Goal: Check status: Check status

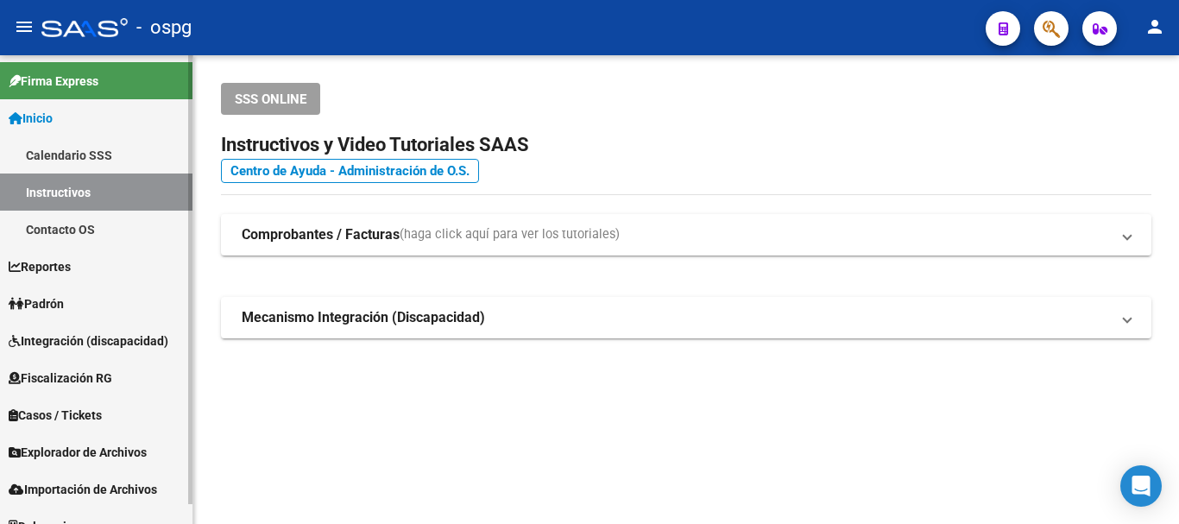
click at [47, 298] on span "Padrón" at bounding box center [36, 303] width 55 height 19
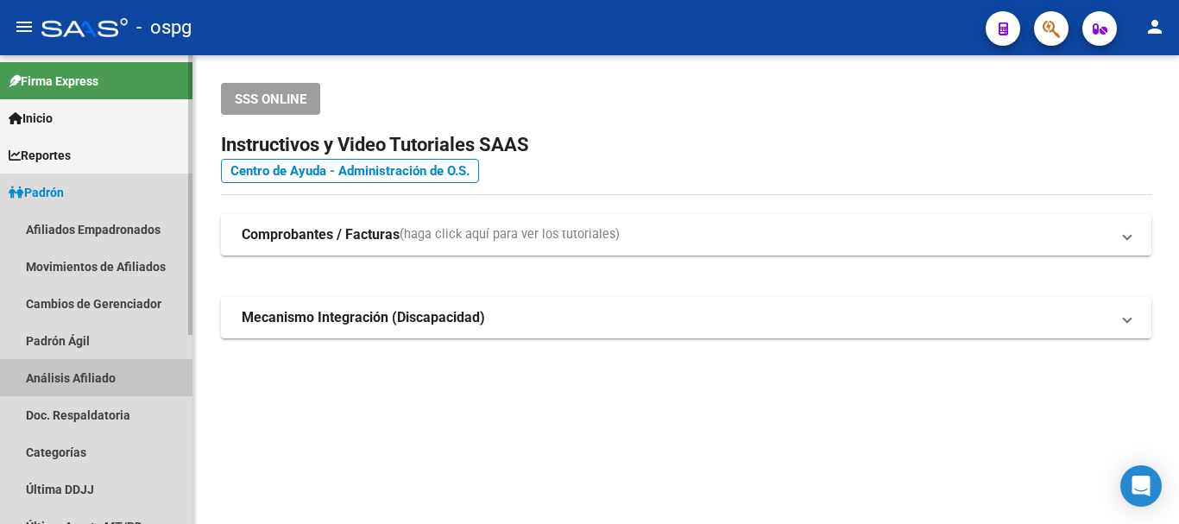
click at [71, 372] on link "Análisis Afiliado" at bounding box center [96, 377] width 192 height 37
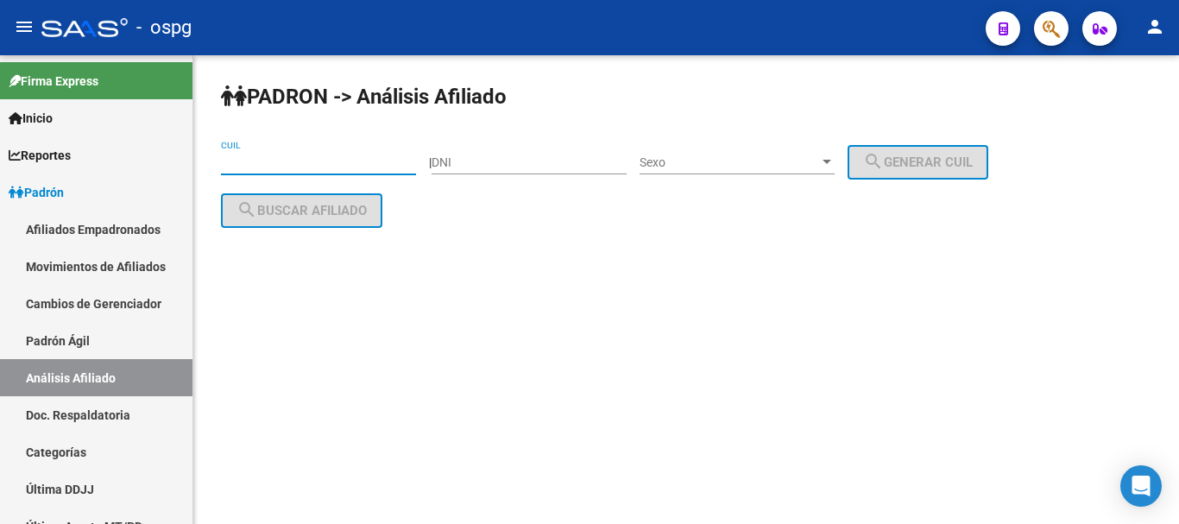
click at [292, 161] on input "CUIL" at bounding box center [318, 162] width 195 height 15
click at [227, 161] on input "27-5398" at bounding box center [318, 162] width 195 height 15
click at [283, 167] on input "23-5398" at bounding box center [318, 162] width 195 height 15
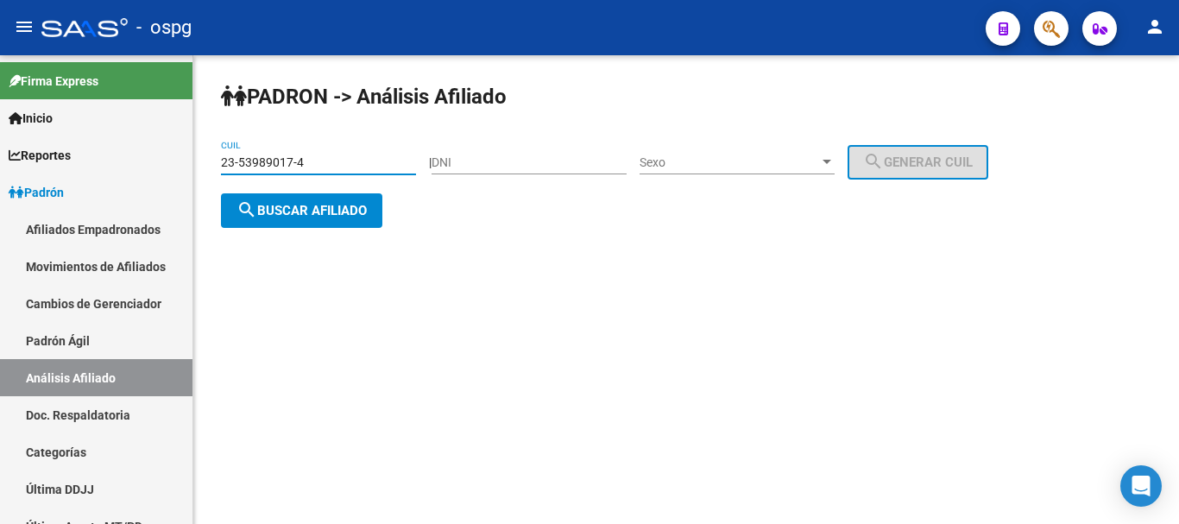
type input "23-53989017-4"
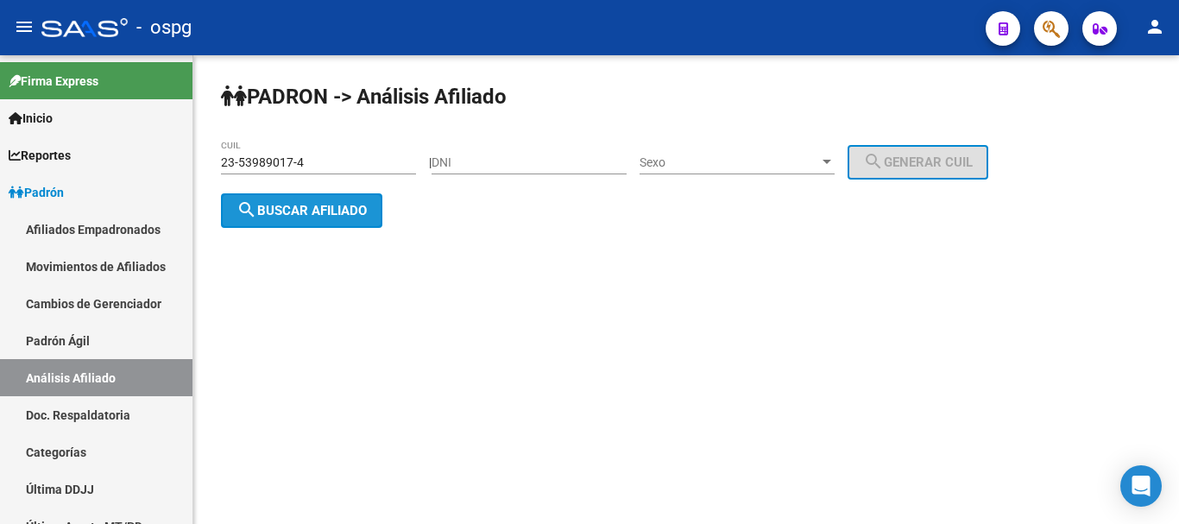
click at [348, 216] on span "search Buscar afiliado" at bounding box center [302, 211] width 130 height 16
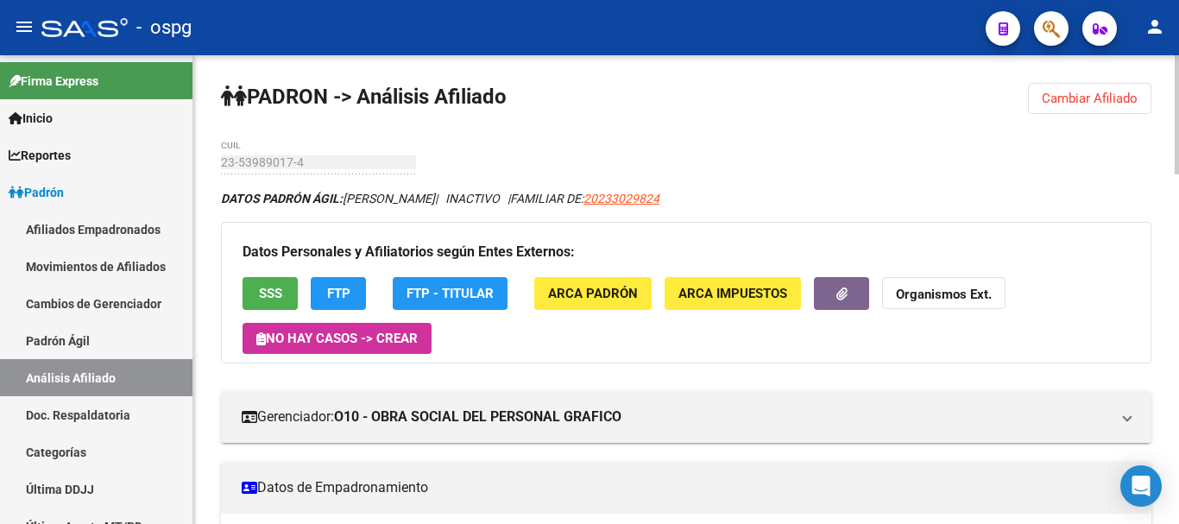
click at [1178, 100] on div at bounding box center [1177, 114] width 4 height 119
drag, startPoint x: 331, startPoint y: 288, endPoint x: 340, endPoint y: 293, distance: 10.1
click at [340, 293] on span "FTP" at bounding box center [338, 295] width 23 height 16
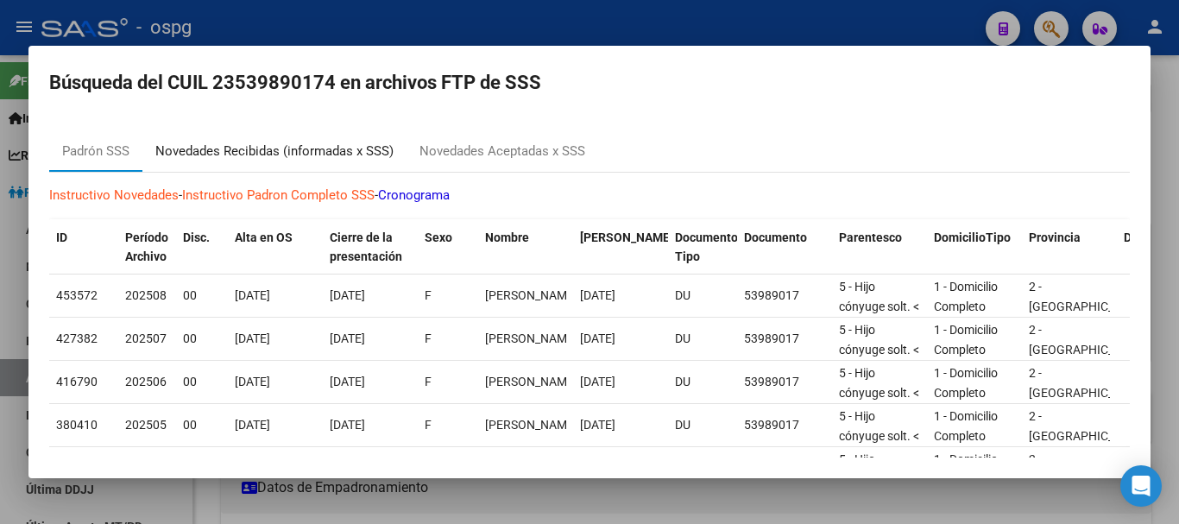
click at [220, 150] on div "Novedades Recibidas (informadas x SSS)" at bounding box center [274, 152] width 238 height 20
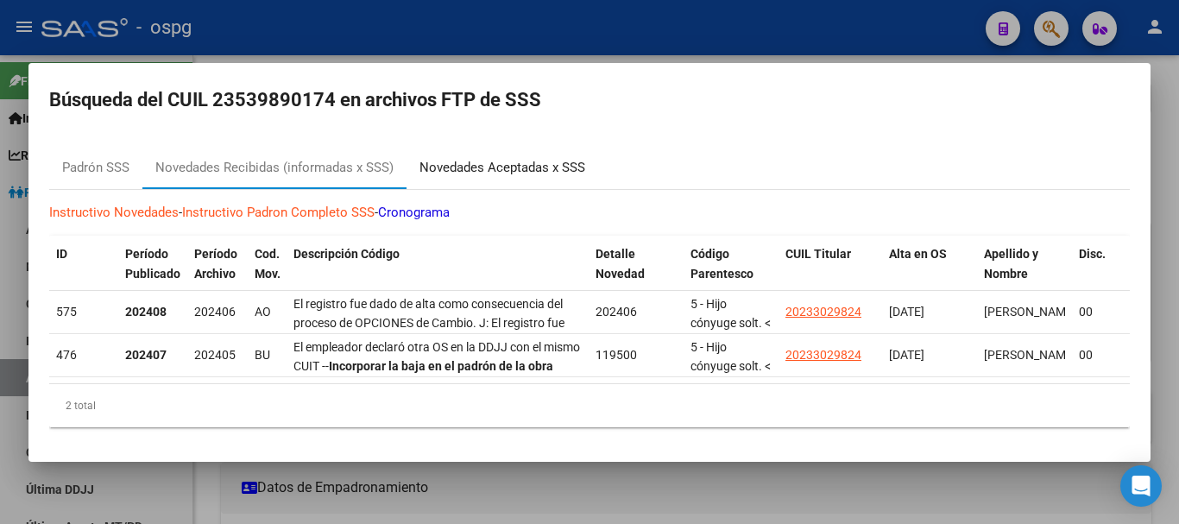
click at [502, 164] on div "Novedades Aceptadas x SSS" at bounding box center [503, 168] width 166 height 20
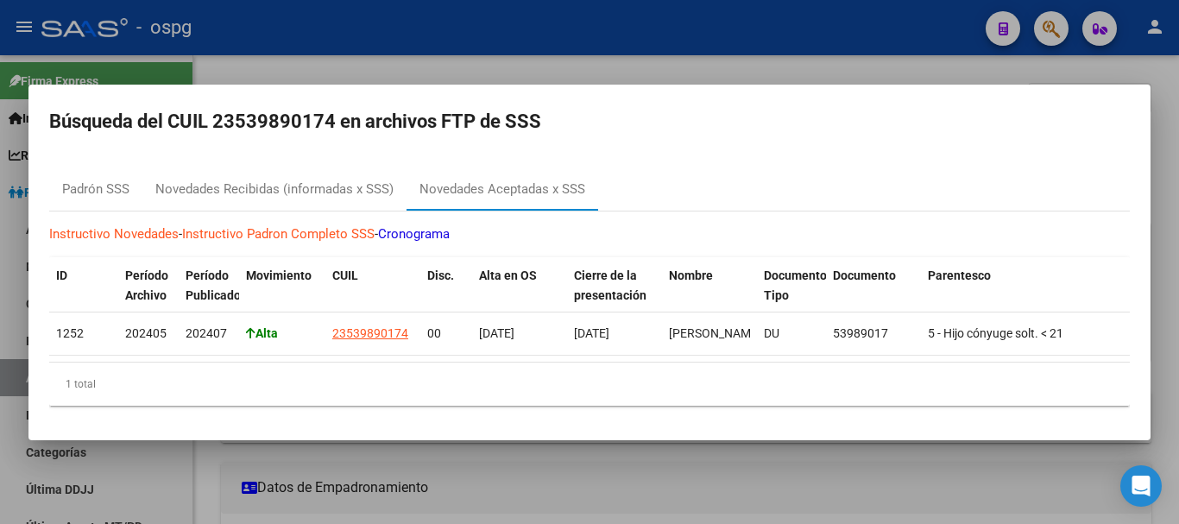
click at [769, 485] on div at bounding box center [589, 262] width 1179 height 524
